Goal: Information Seeking & Learning: Learn about a topic

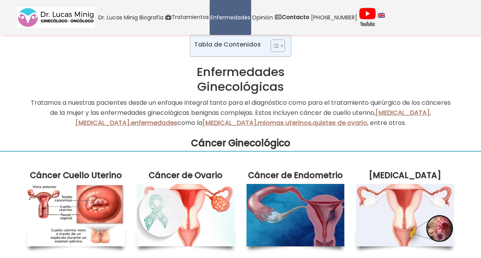
click at [66, 231] on img at bounding box center [76, 215] width 98 height 62
click at [80, 218] on img at bounding box center [76, 215] width 98 height 62
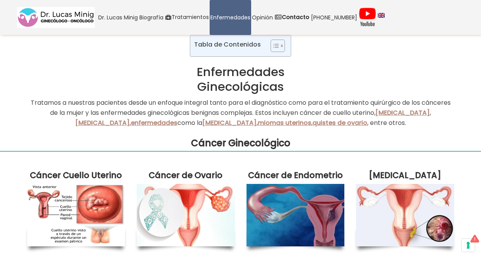
click at [80, 218] on img at bounding box center [76, 215] width 98 height 62
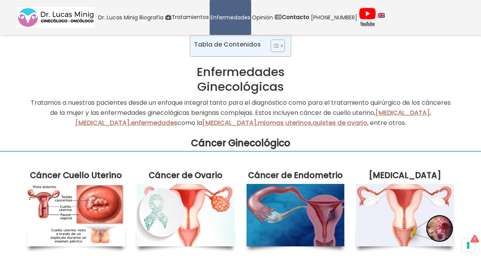
click at [80, 218] on img at bounding box center [76, 215] width 98 height 62
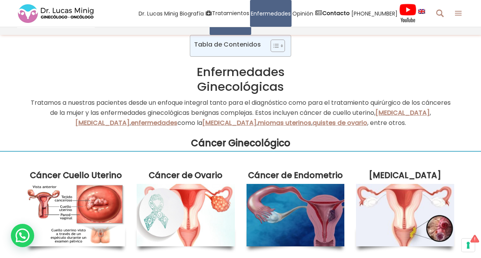
scroll to position [225, 0]
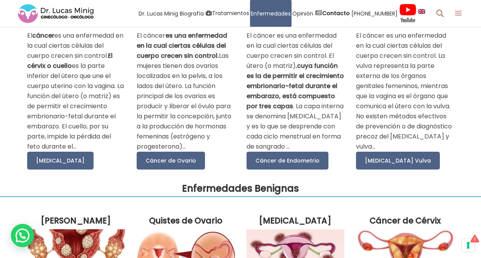
click at [473, 48] on div "Cáncer Cuello Uterino El cáncer es una enfermedad en la cual ciertas células de…" at bounding box center [240, 50] width 481 height 248
click at [474, 42] on div "Cáncer Cuello Uterino El cáncer es una enfermedad en la cual ciertas células de…" at bounding box center [240, 50] width 481 height 248
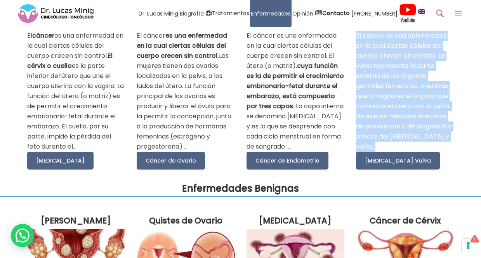
click at [474, 42] on div "Cáncer Cuello Uterino El cáncer es una enfermedad en la cual ciertas células de…" at bounding box center [240, 50] width 481 height 248
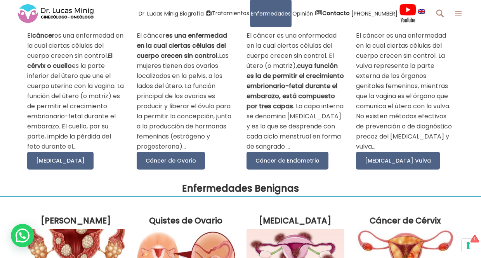
click at [480, 18] on div "Dr. Lucas Minig Biografía Equipo Médico Tratamientos Tratamiento del Cáncer Cán…" at bounding box center [240, 13] width 481 height 27
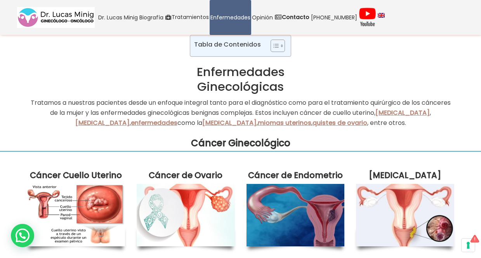
click at [109, 229] on img at bounding box center [76, 215] width 98 height 62
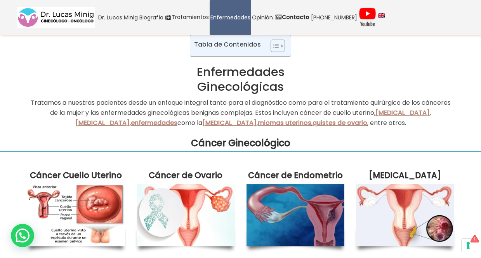
click at [87, 208] on img at bounding box center [76, 215] width 98 height 62
click at [80, 236] on img at bounding box center [76, 215] width 98 height 62
